Goal: Navigation & Orientation: Go to known website

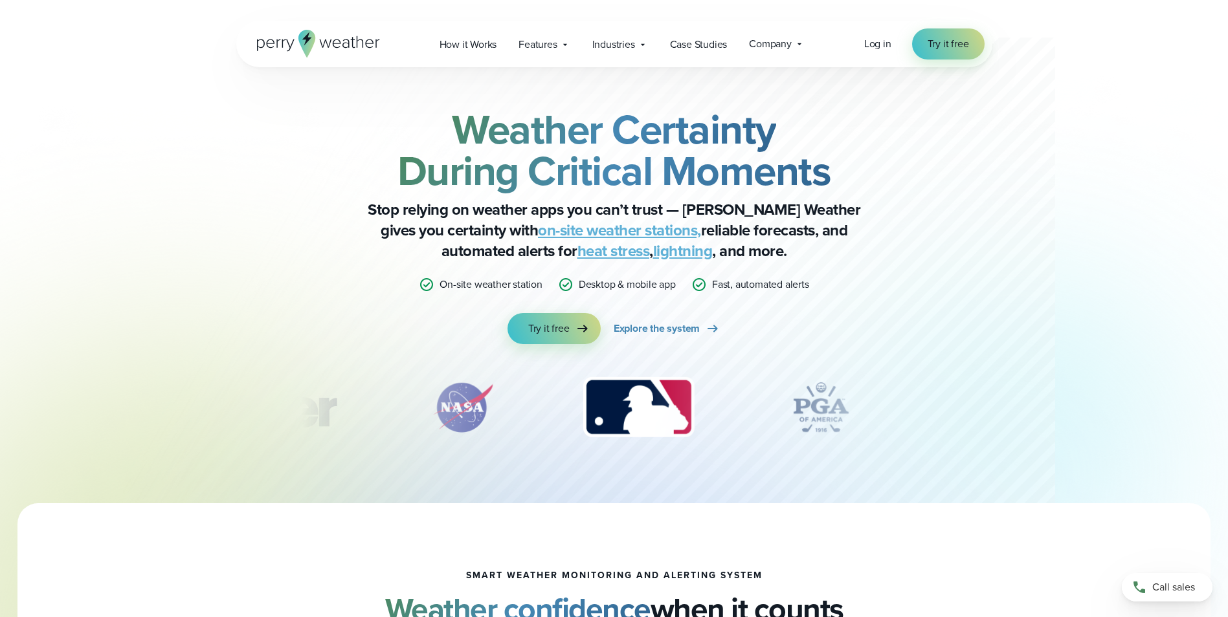
click at [302, 39] on icon at bounding box center [306, 44] width 17 height 28
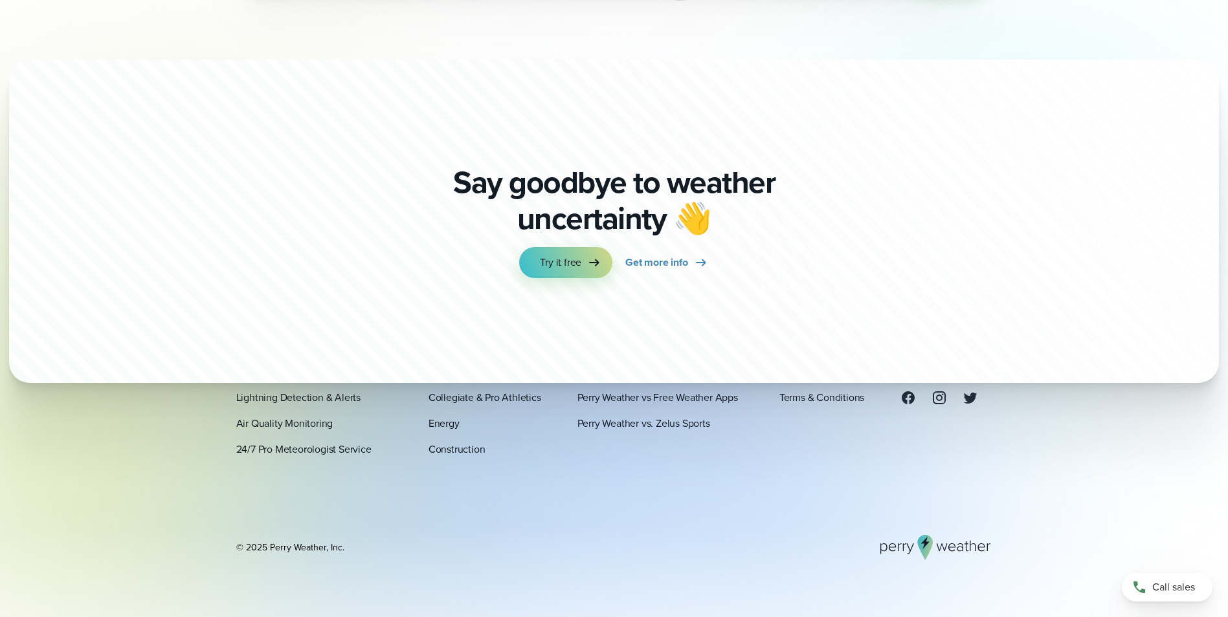
scroll to position [4551, 0]
